Goal: Find specific page/section: Find specific page/section

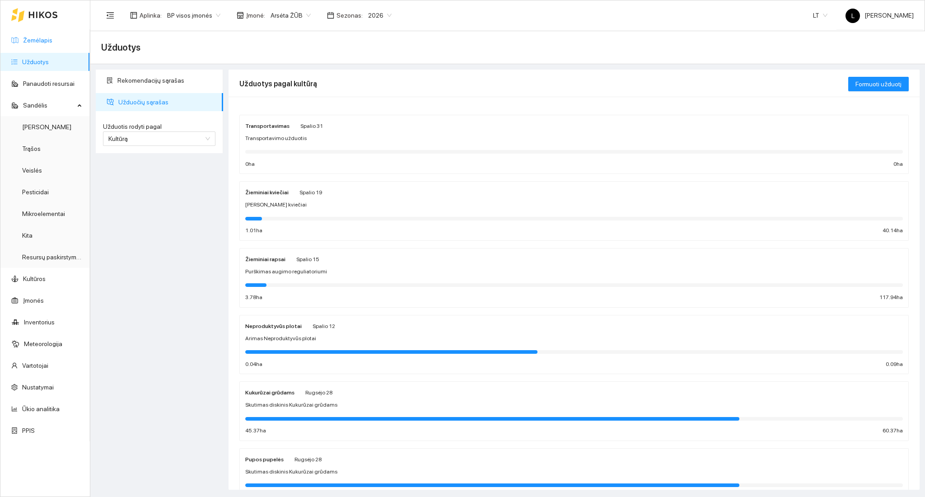
click at [34, 39] on link "Žemėlapis" at bounding box center [37, 40] width 29 height 7
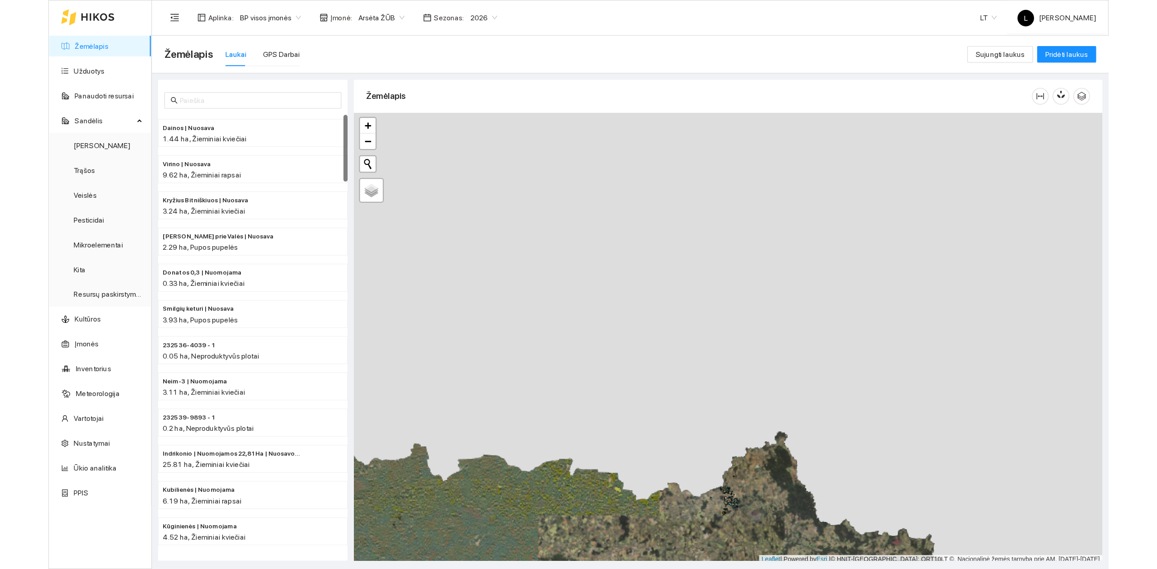
scroll to position [2, 0]
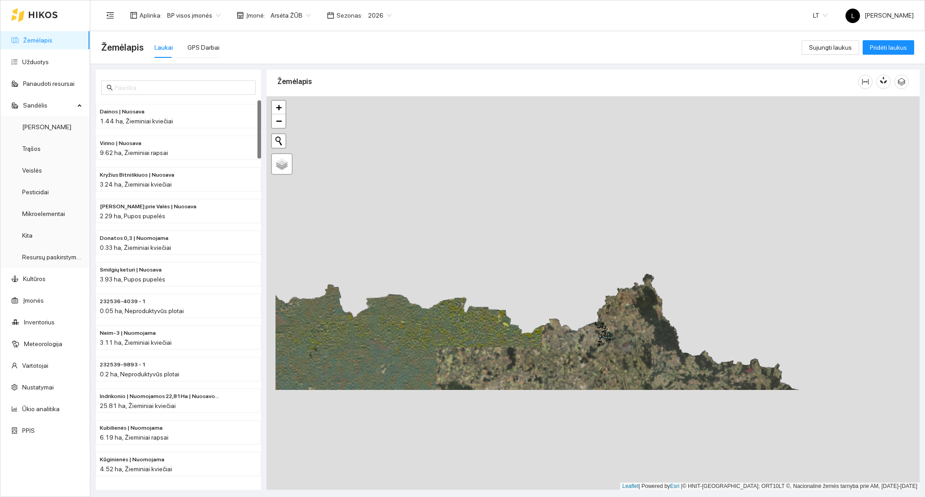
drag, startPoint x: 576, startPoint y: 356, endPoint x: 578, endPoint y: 171, distance: 185.3
click at [578, 171] on div "+ − Nieko nerasta. Bandykite dar kartą. Žemėlapis Palydovas Leaflet | Powered b…" at bounding box center [593, 293] width 653 height 394
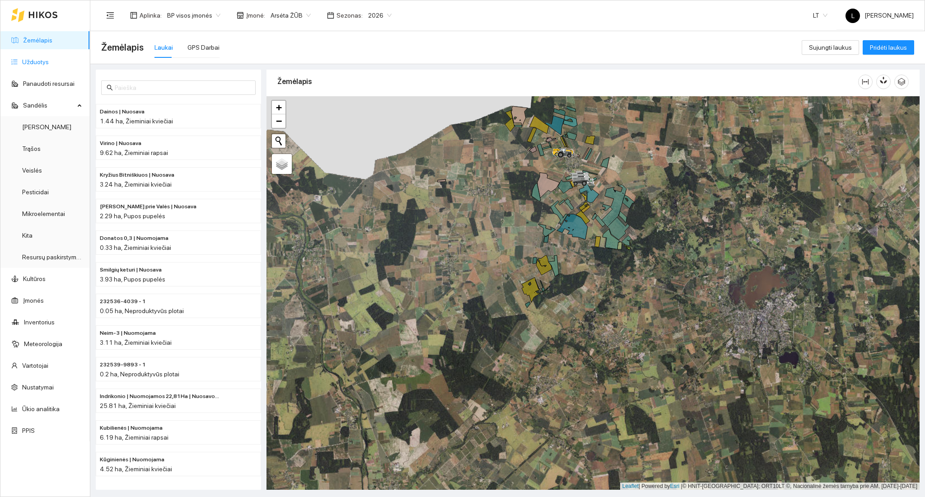
drag, startPoint x: 38, startPoint y: 44, endPoint x: 60, endPoint y: 70, distance: 33.4
click at [39, 44] on link "Žemėlapis" at bounding box center [37, 40] width 29 height 7
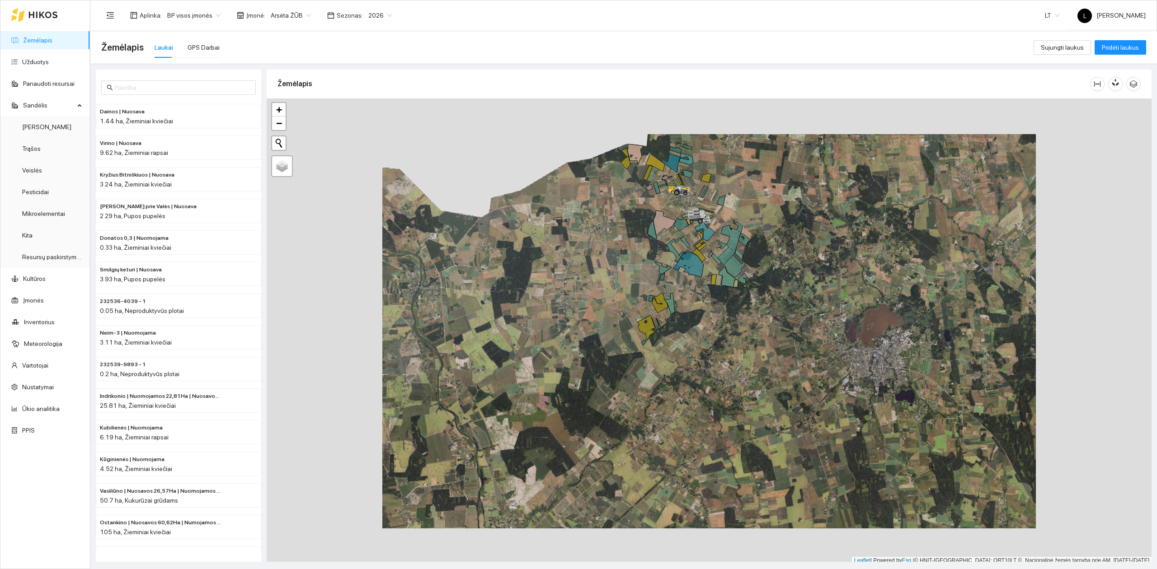
click at [52, 44] on link "Žemėlapis" at bounding box center [37, 40] width 29 height 7
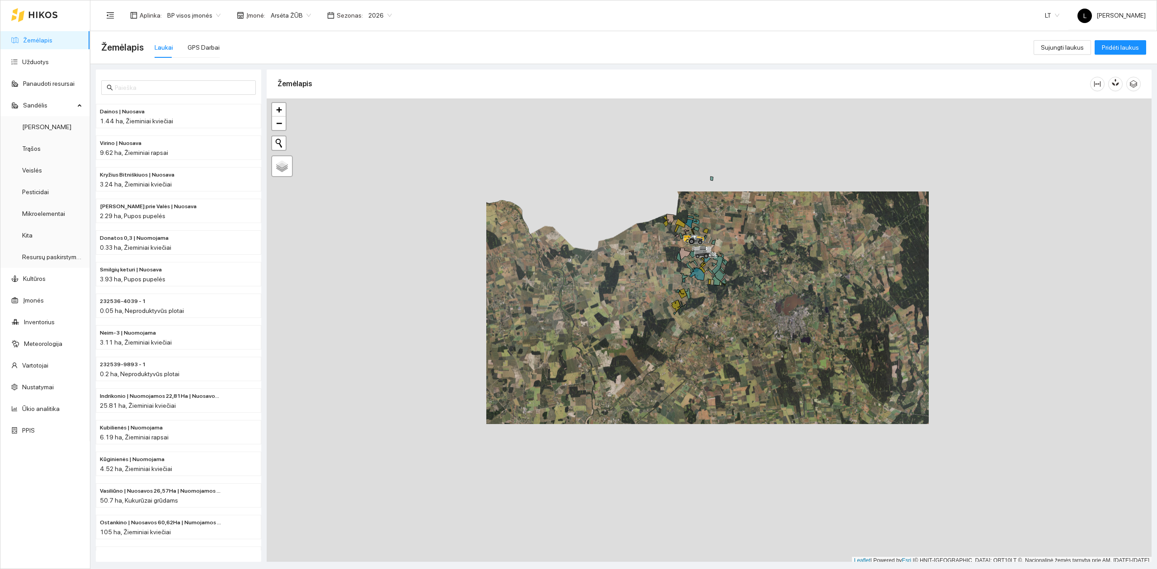
scroll to position [2, 0]
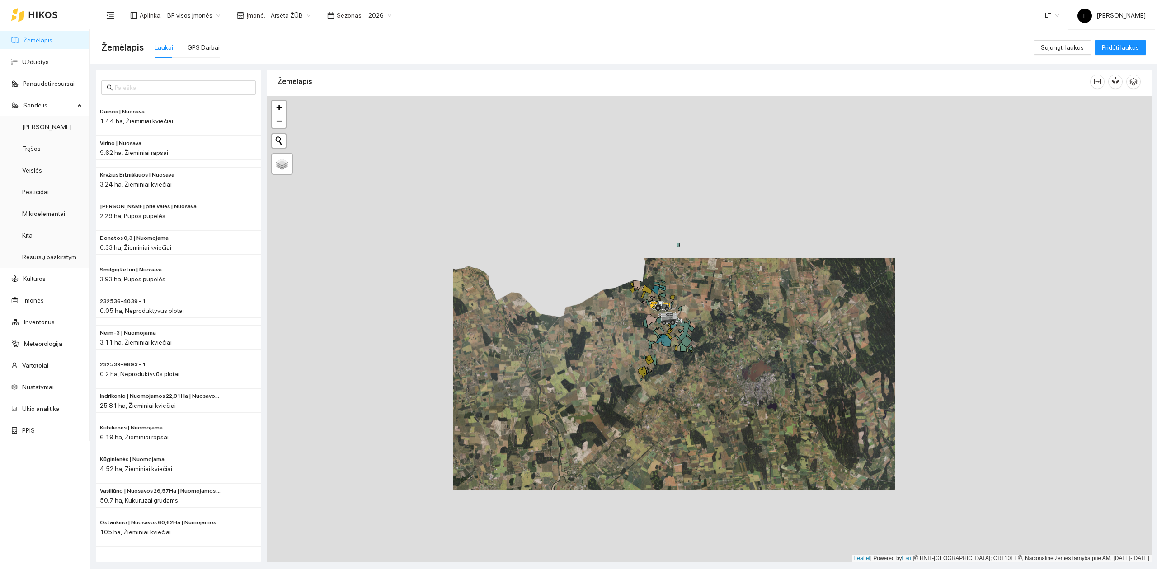
drag, startPoint x: 725, startPoint y: 366, endPoint x: 717, endPoint y: 380, distance: 16.2
click at [718, 379] on div at bounding box center [709, 329] width 885 height 466
